Goal: Check status: Check status

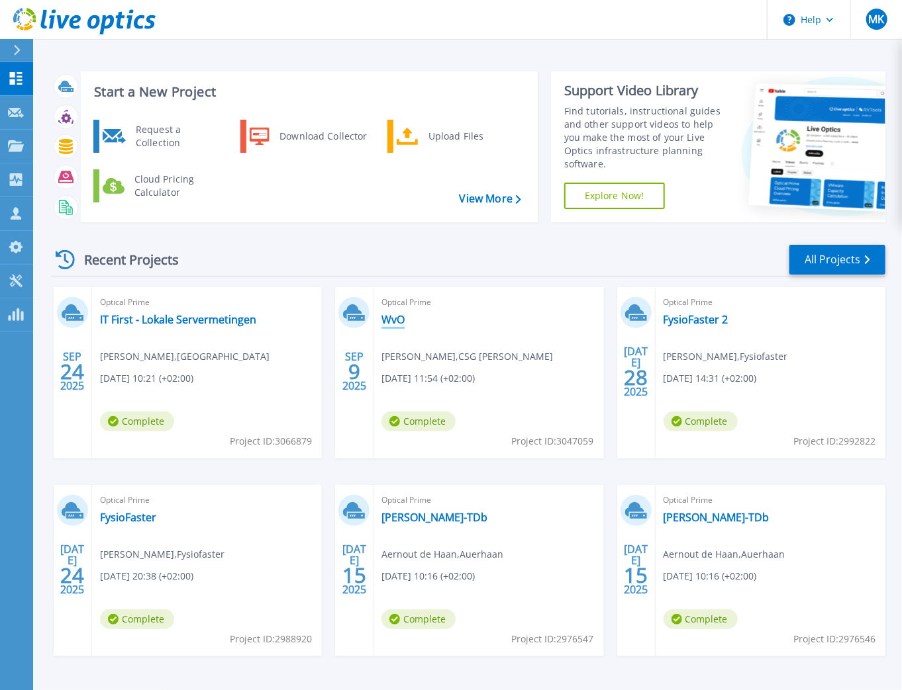
click at [397, 320] on link "WvO" at bounding box center [392, 319] width 23 height 13
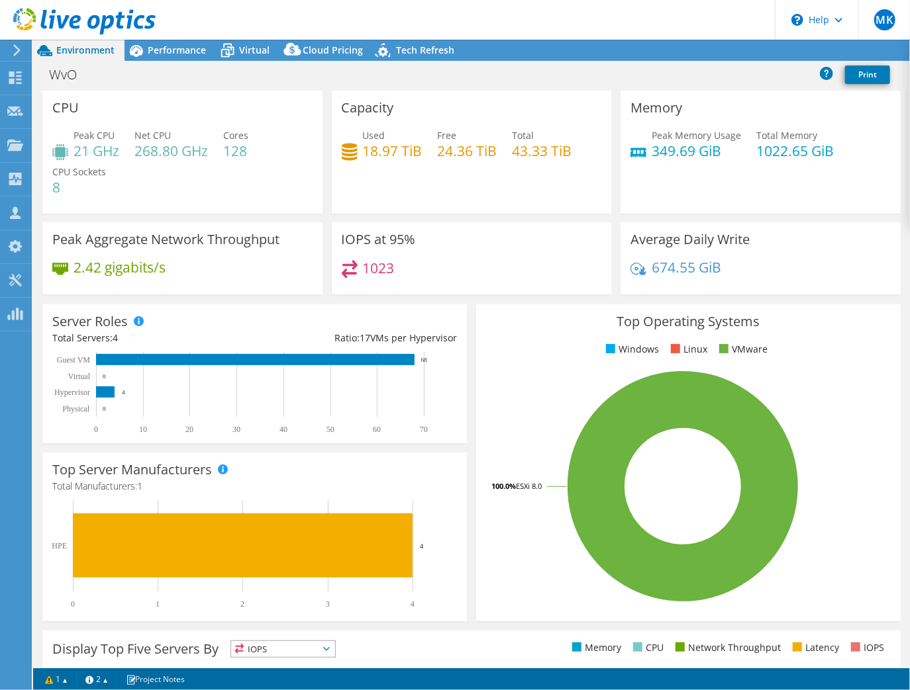
select select "USD"
select select "EUFrankfurt"
